Goal: Book appointment/travel/reservation

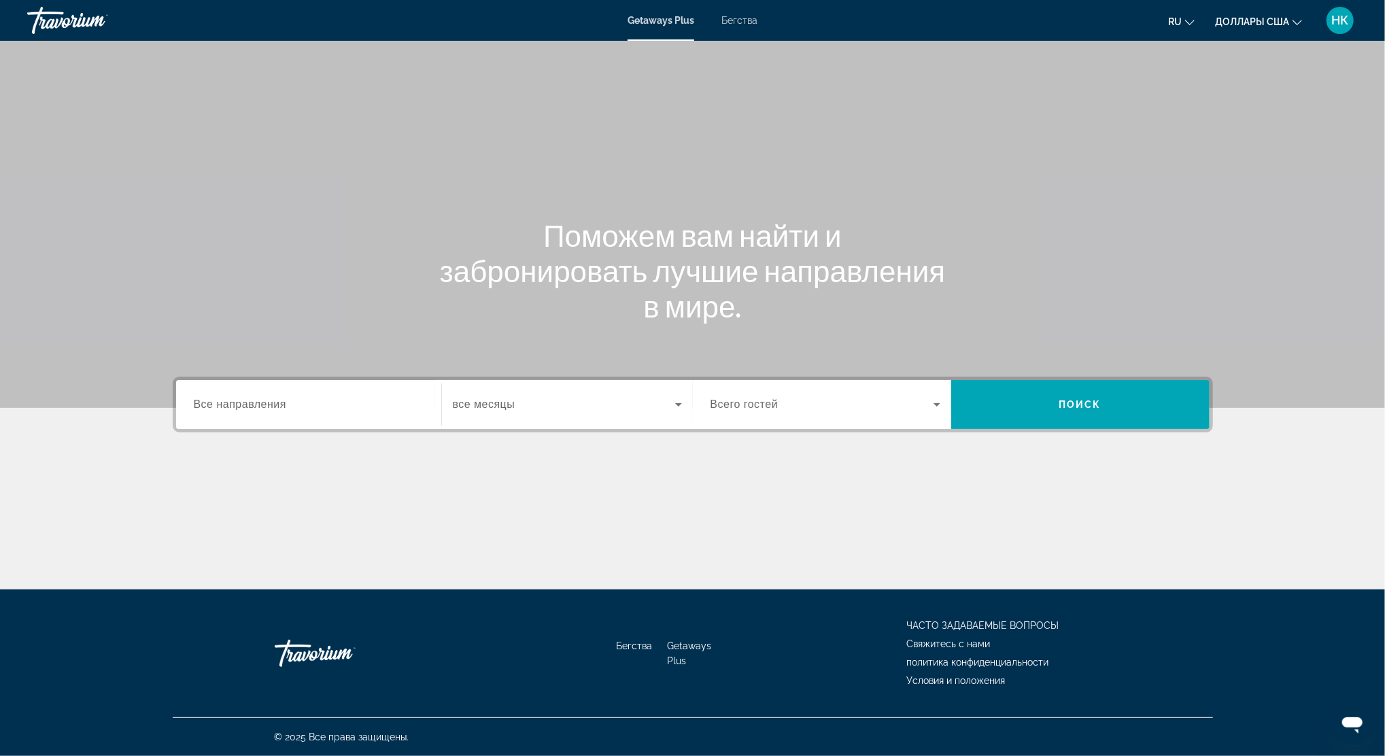
click at [285, 402] on span "Все направления" at bounding box center [240, 404] width 93 height 12
click at [285, 402] on input "Destination Все направления" at bounding box center [309, 405] width 230 height 16
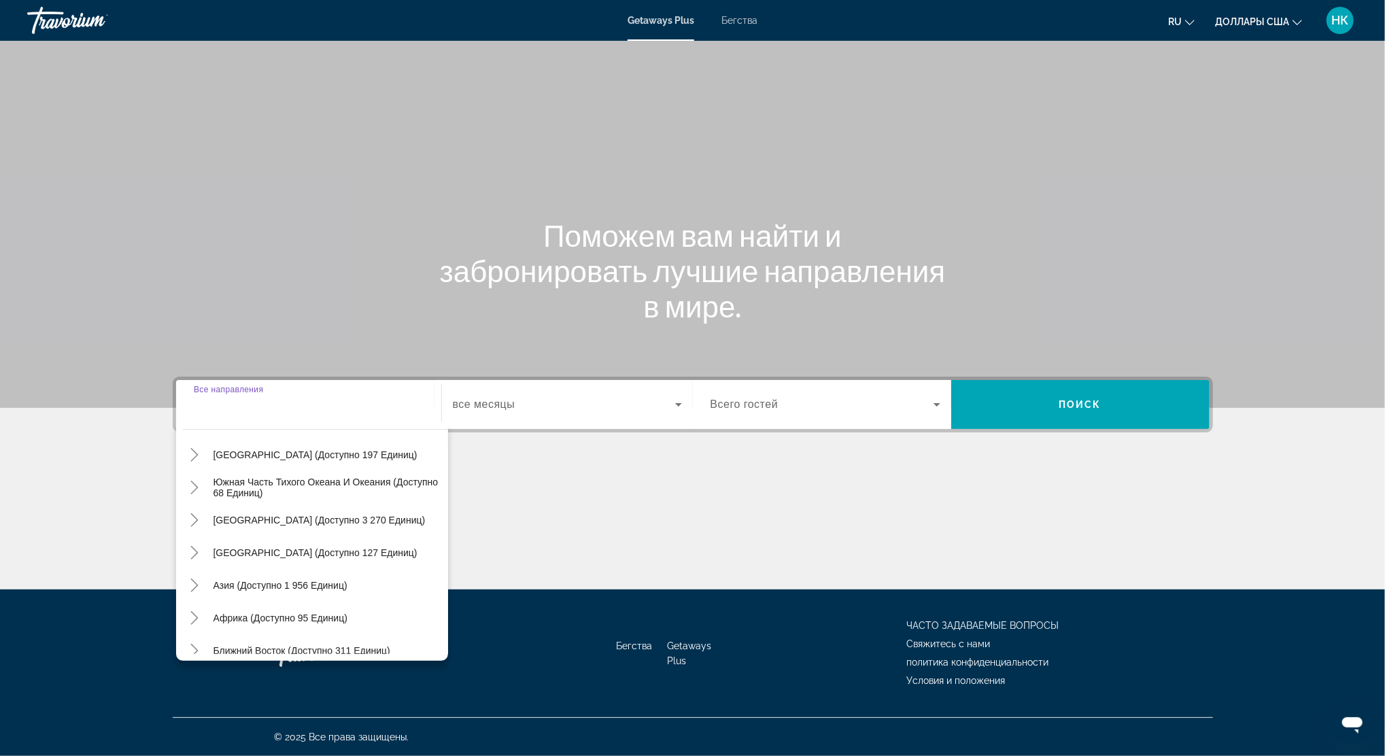
scroll to position [220, 0]
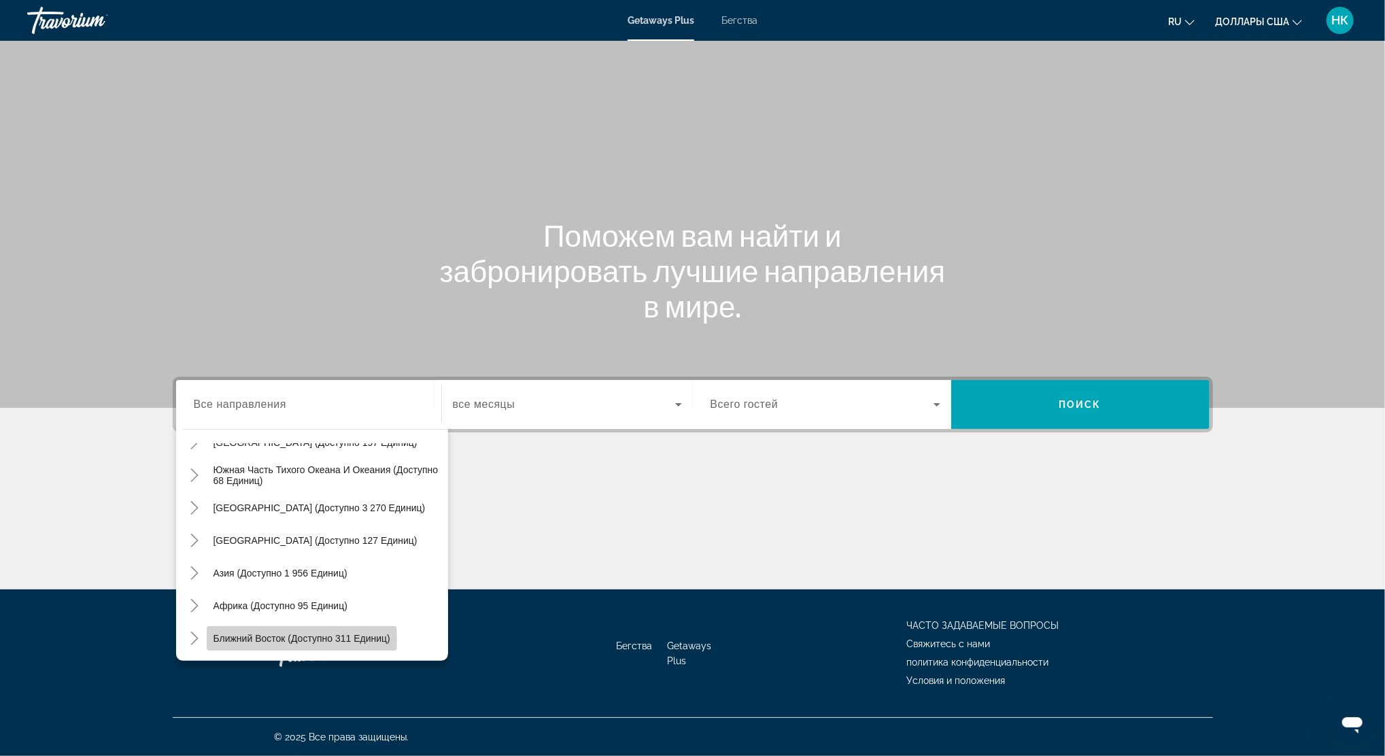
click at [299, 639] on span "Ближний Восток (доступно 311 единиц)" at bounding box center [301, 638] width 177 height 11
type input "**********"
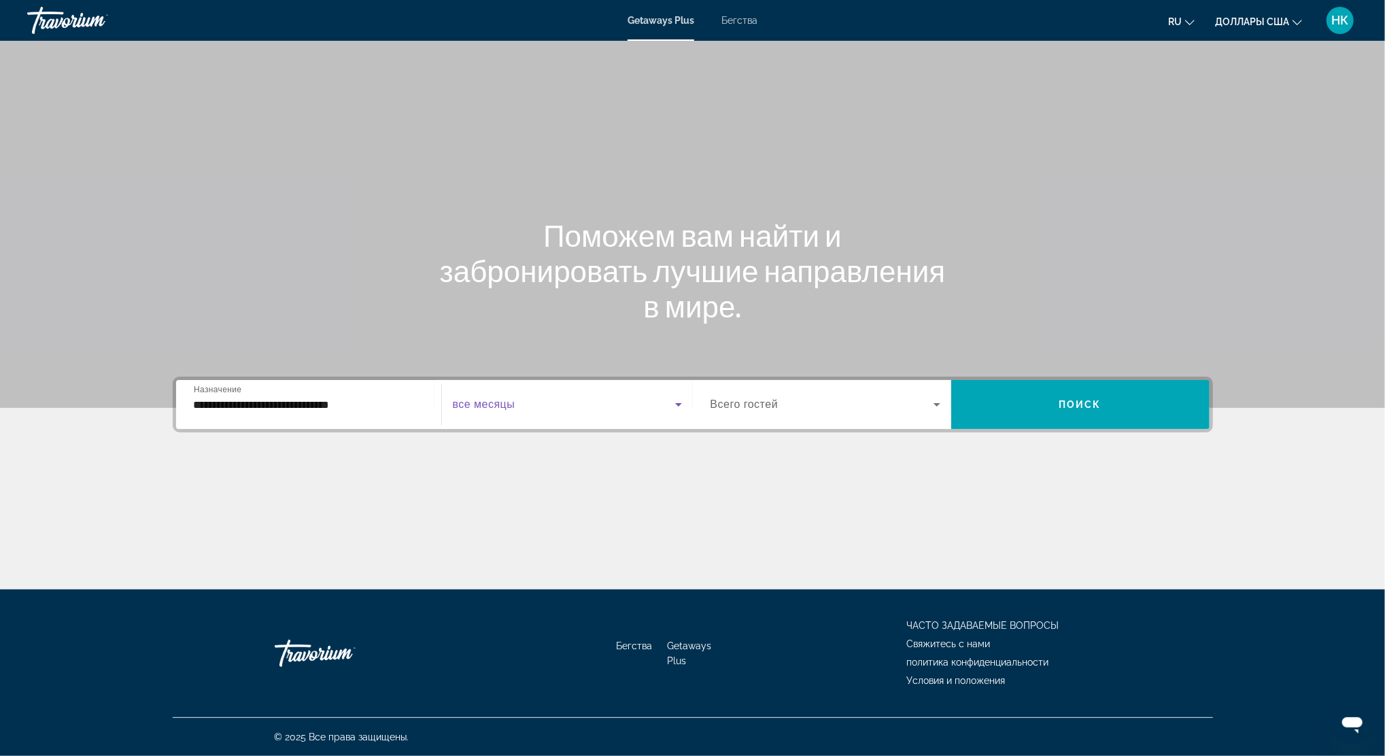
click at [568, 403] on span "Виджет поиска" at bounding box center [564, 404] width 222 height 16
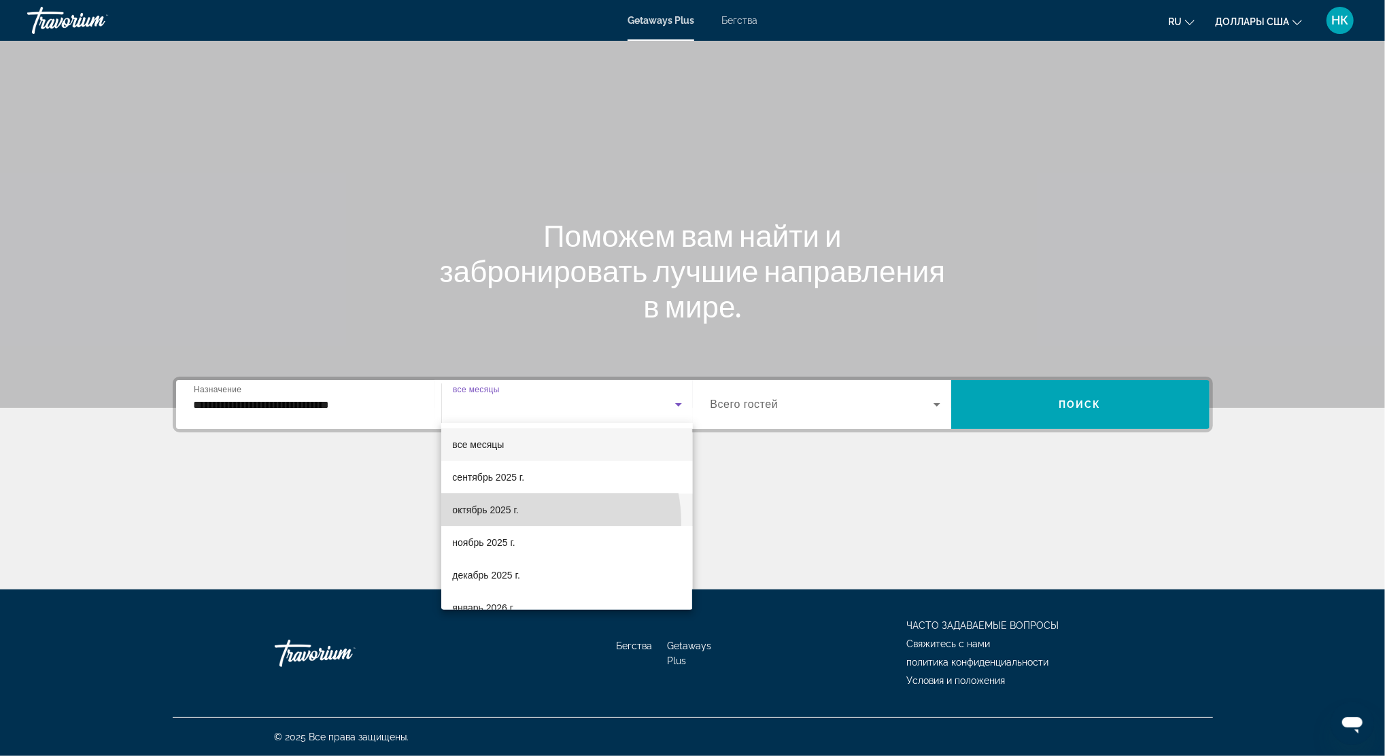
click at [530, 522] on mat-option "октябрь 2025 г." at bounding box center [566, 510] width 251 height 33
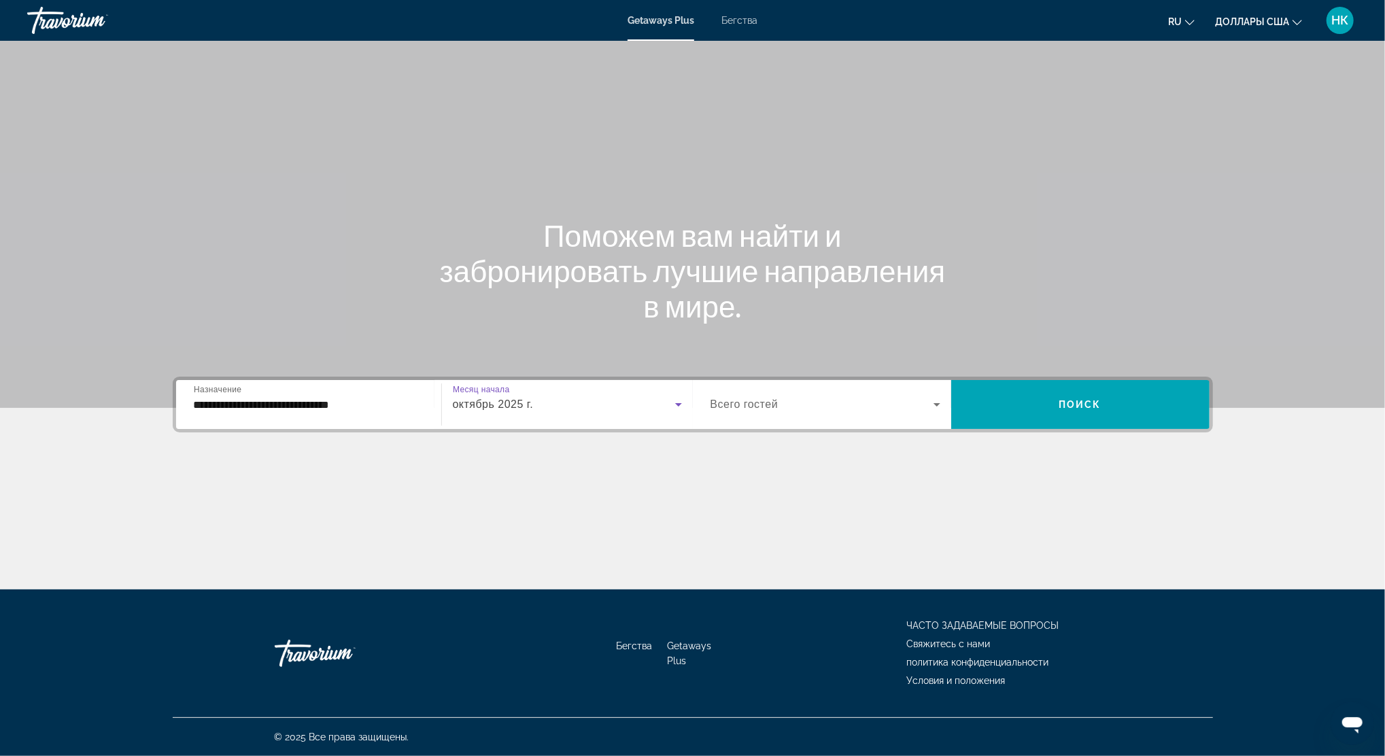
click at [778, 400] on span "Виджет поиска" at bounding box center [821, 404] width 223 height 16
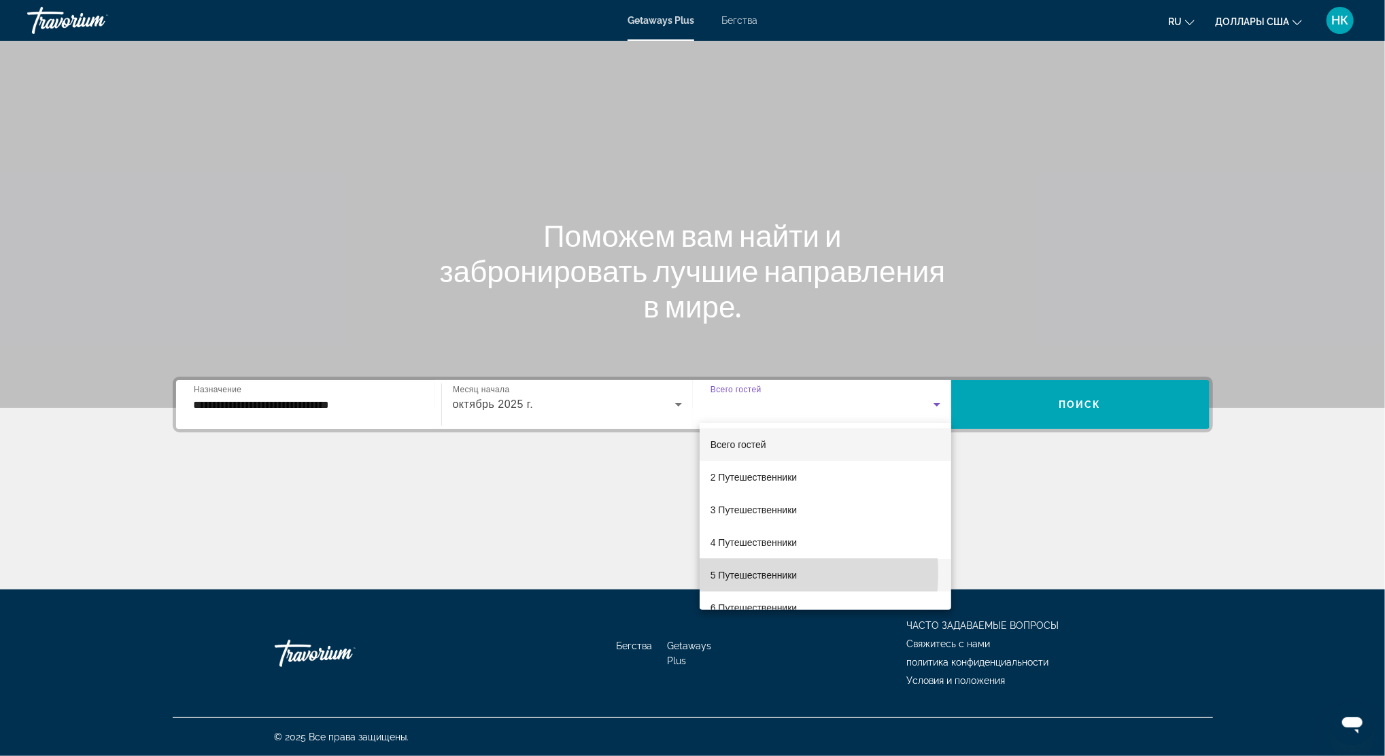
click at [753, 573] on font "5 Путешественники" at bounding box center [753, 575] width 87 height 11
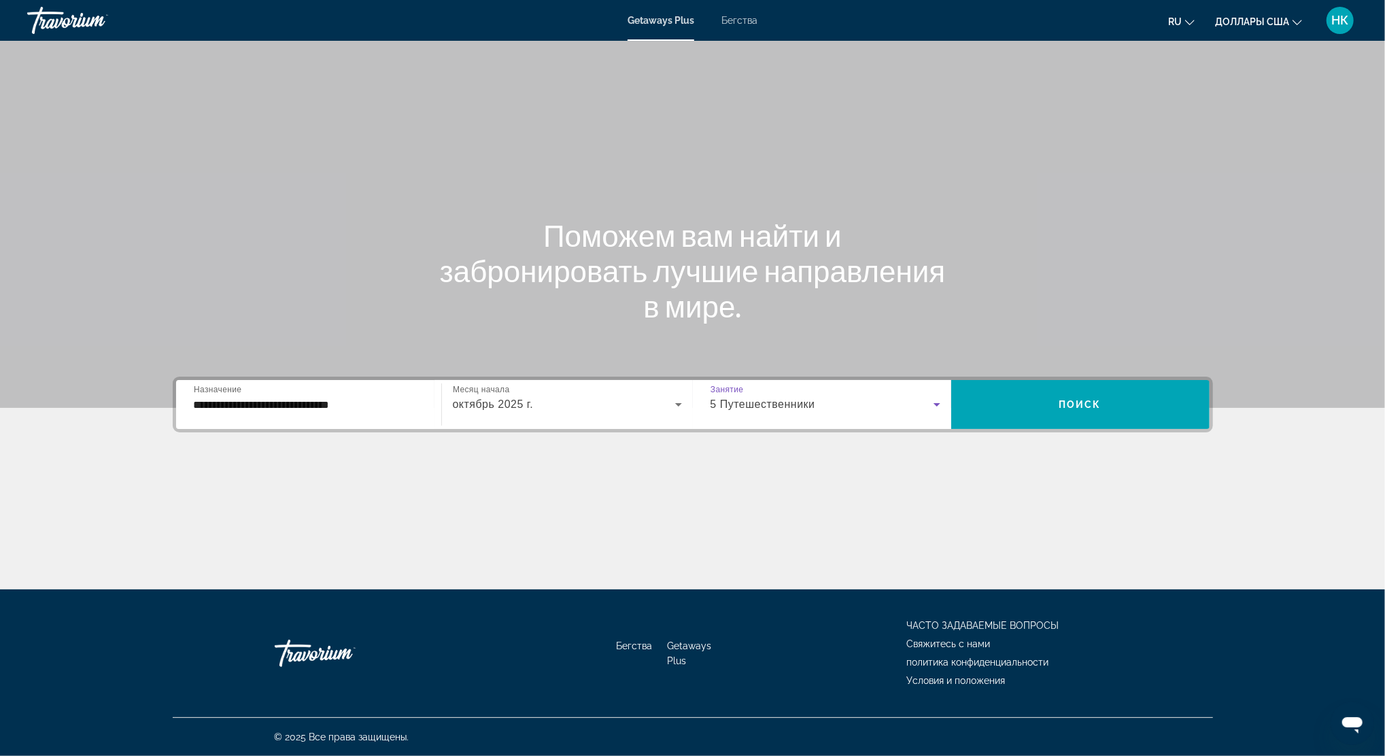
click at [366, 401] on input "**********" at bounding box center [309, 405] width 230 height 16
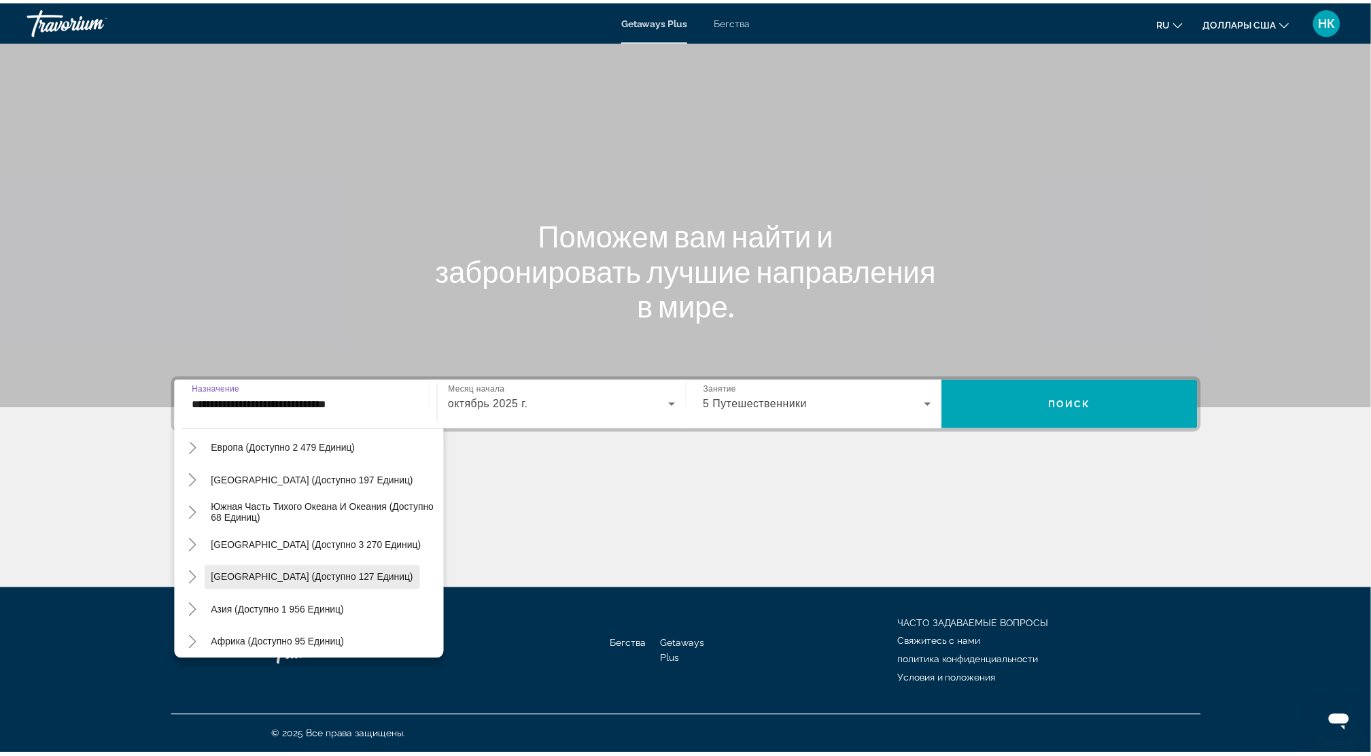
scroll to position [272, 0]
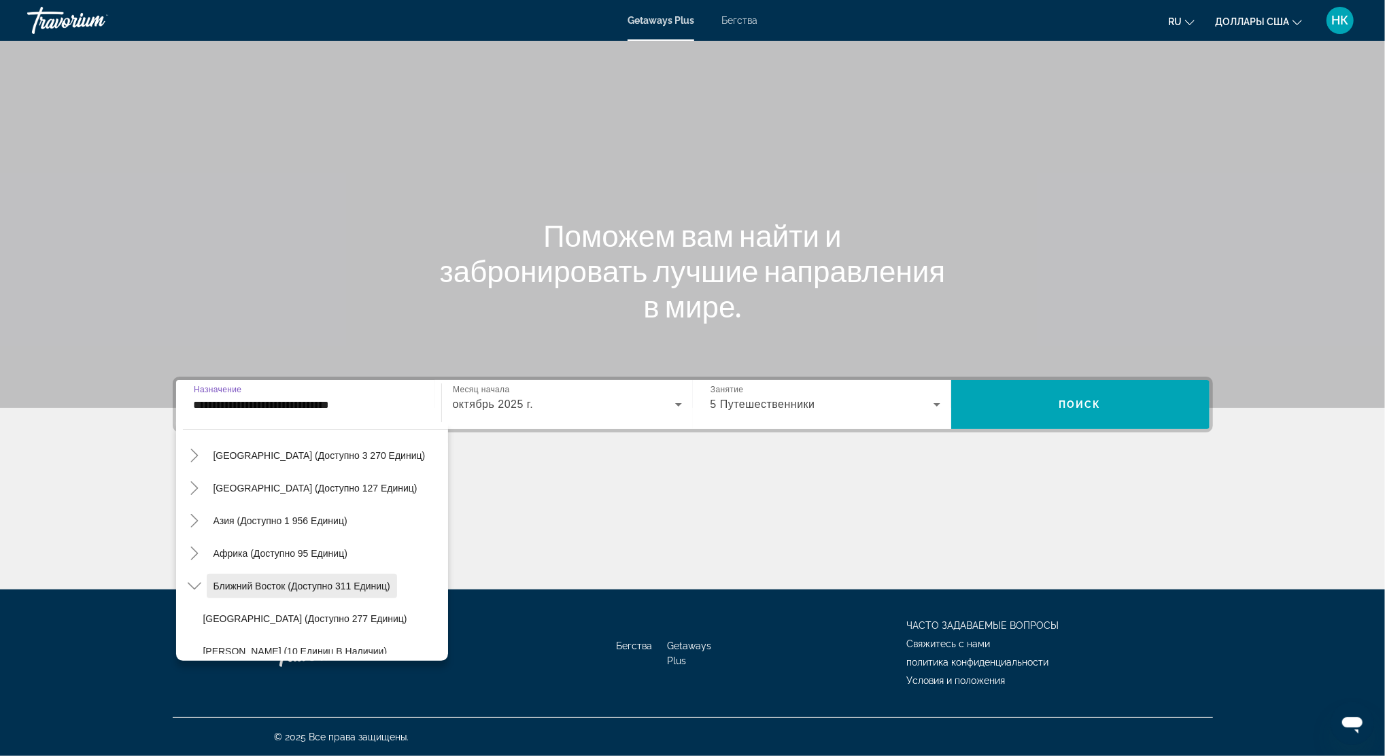
click at [275, 587] on span "Ближний Восток (доступно 311 единиц)" at bounding box center [301, 586] width 177 height 11
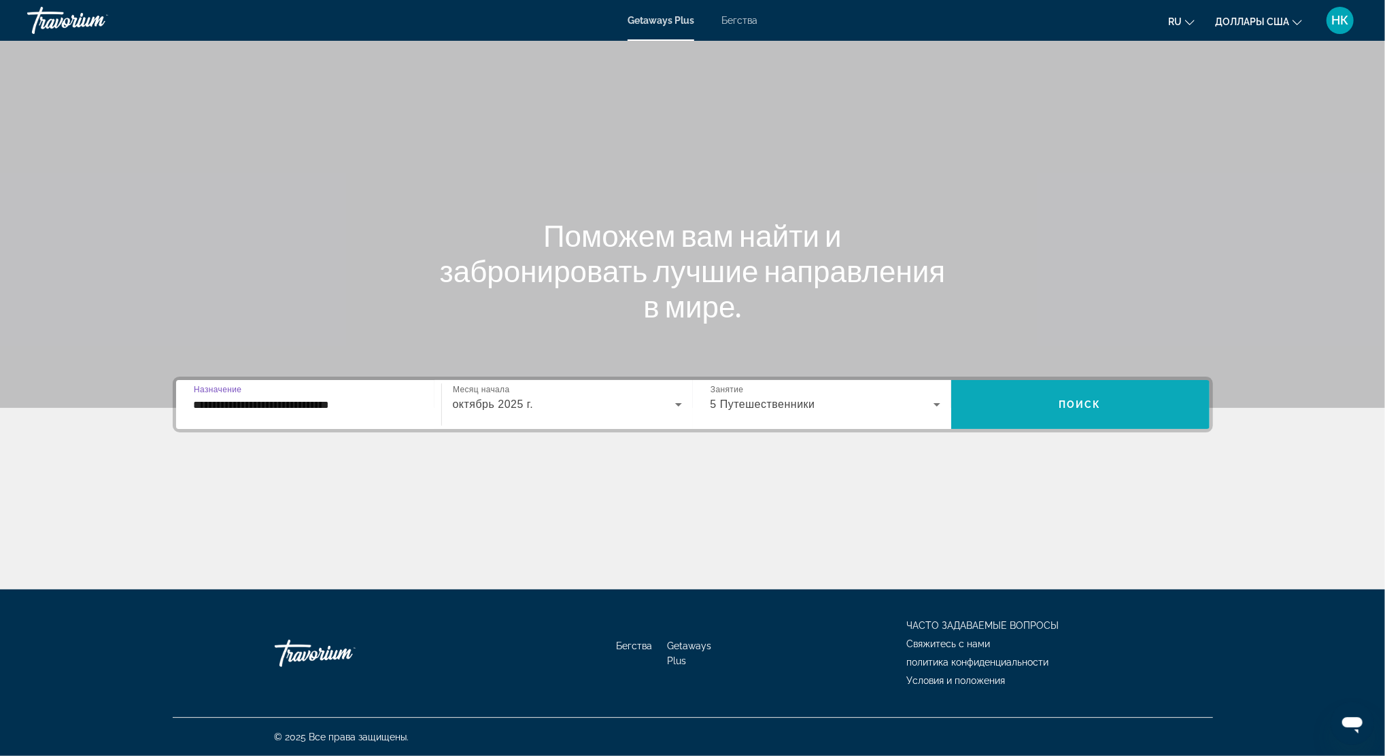
click at [1131, 401] on span "Виджет поиска" at bounding box center [1080, 404] width 258 height 33
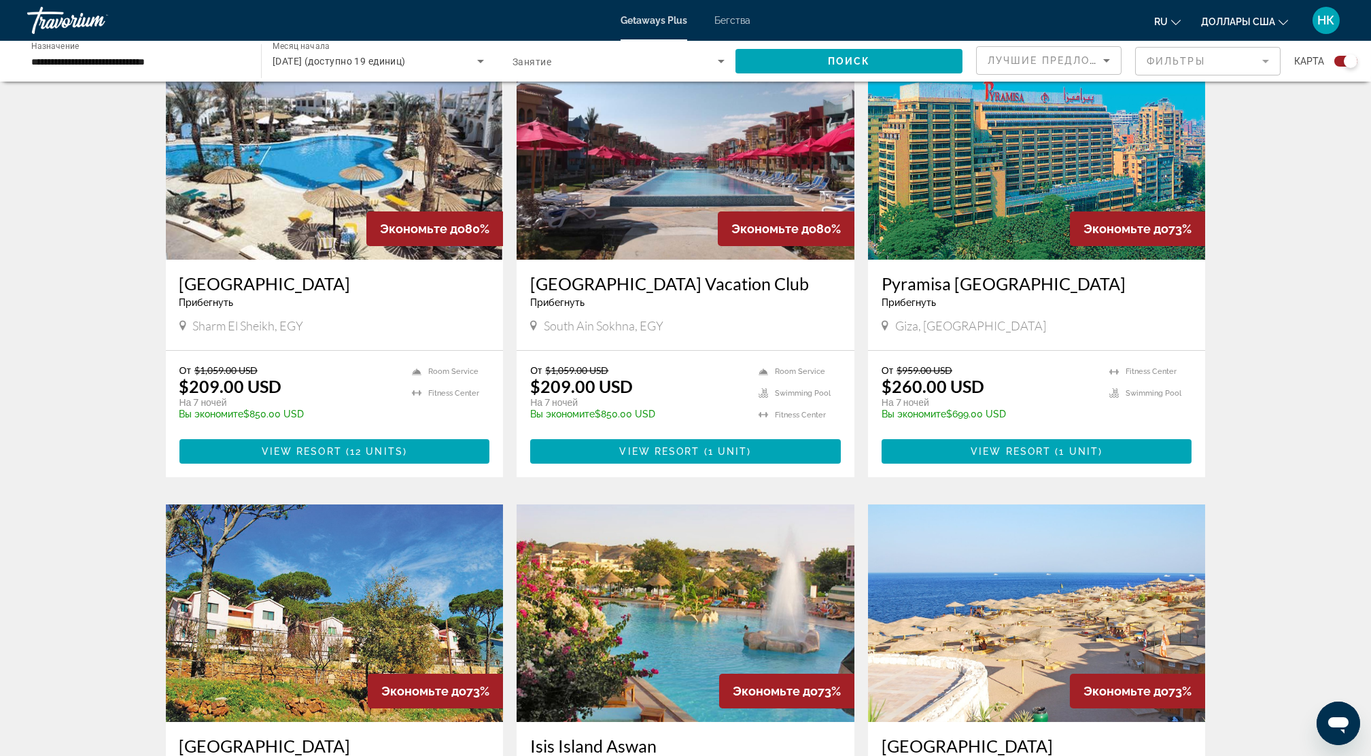
scroll to position [453, 0]
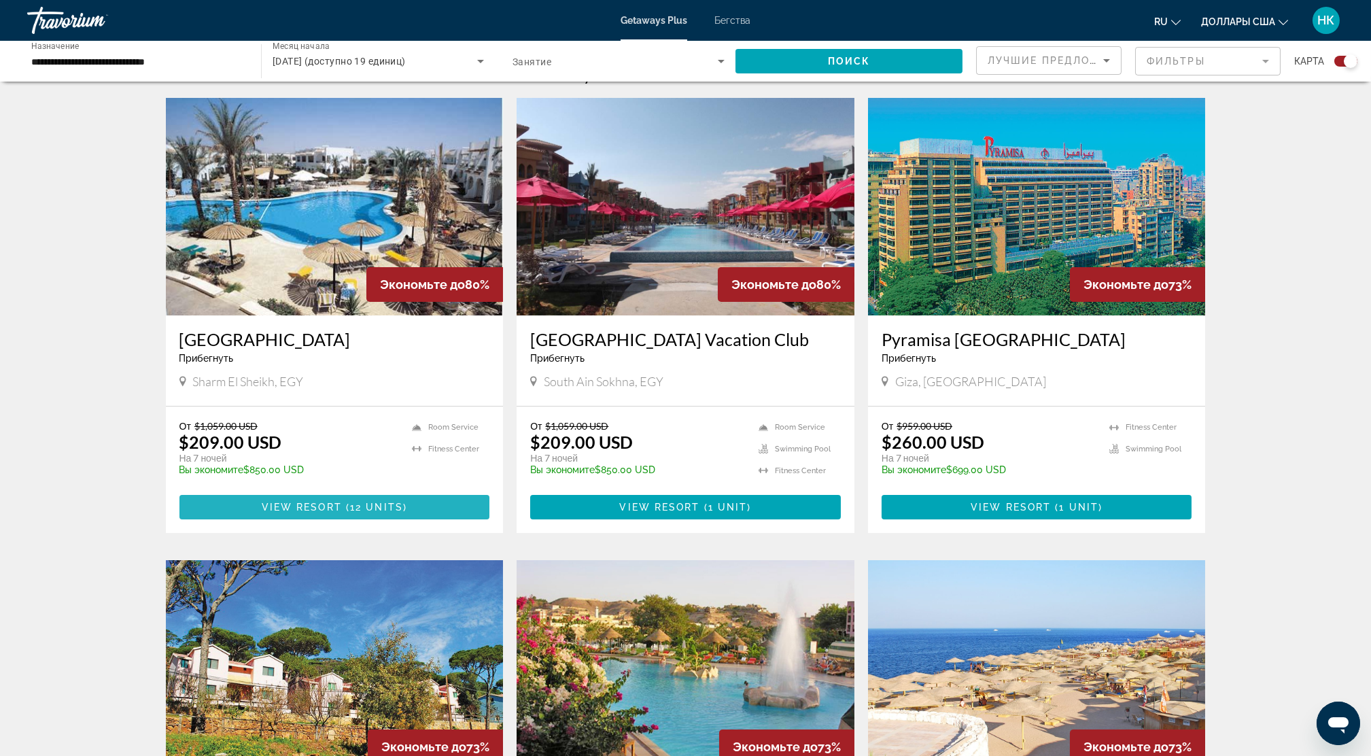
click at [371, 502] on span "12 units" at bounding box center [376, 507] width 53 height 11
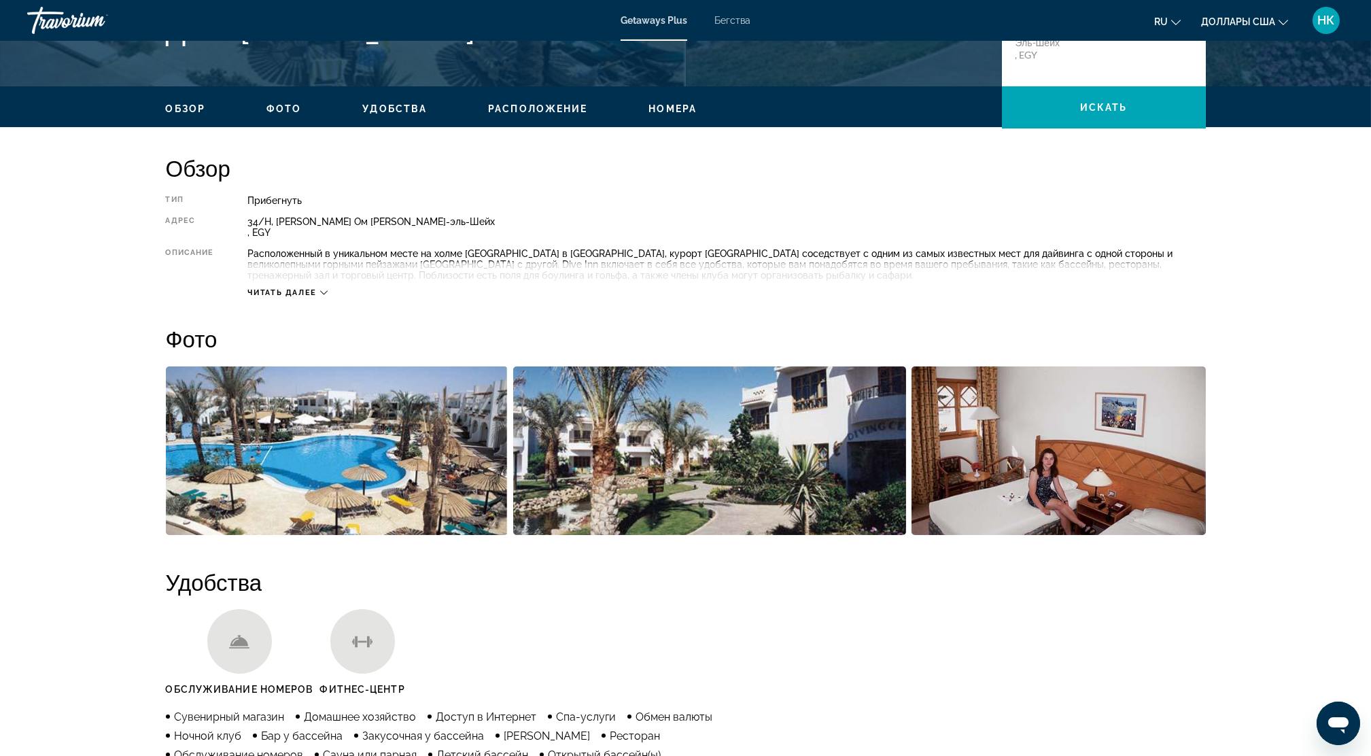
scroll to position [181, 0]
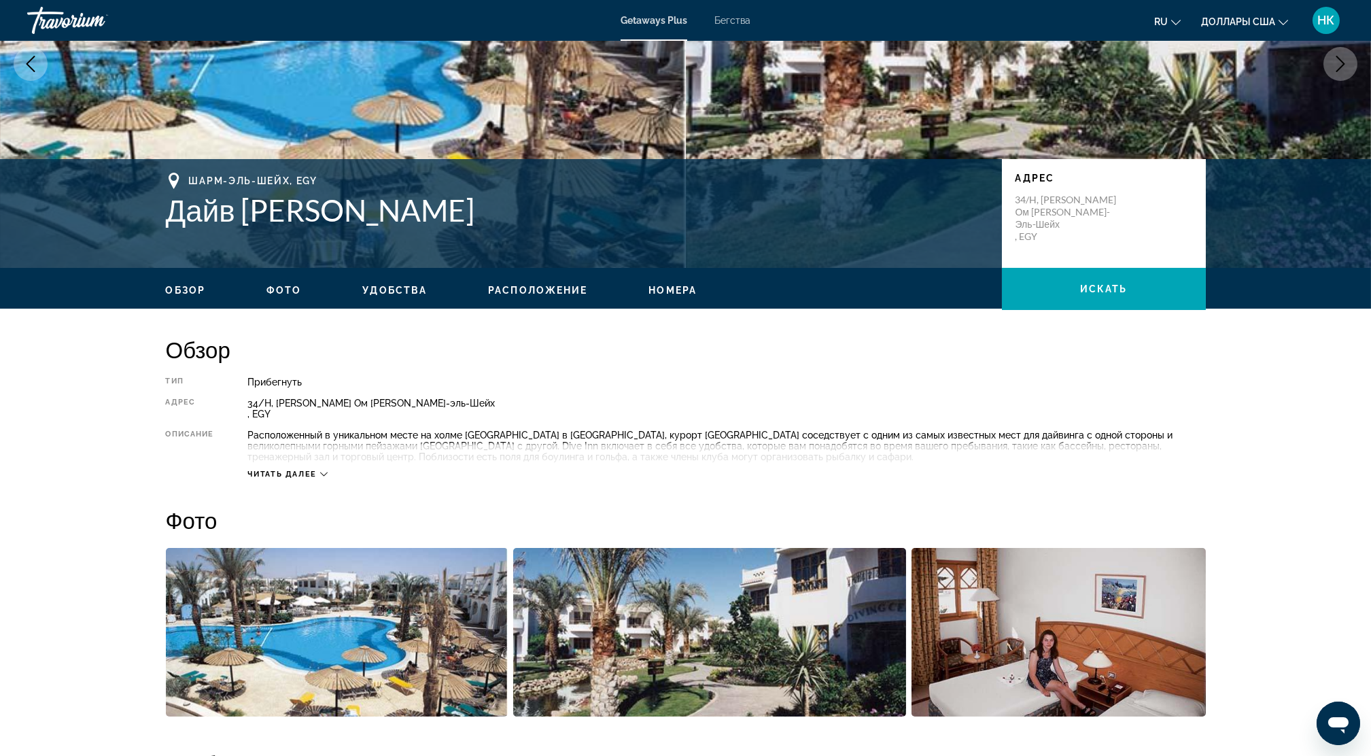
click at [289, 475] on span "Читать далее" at bounding box center [281, 474] width 69 height 9
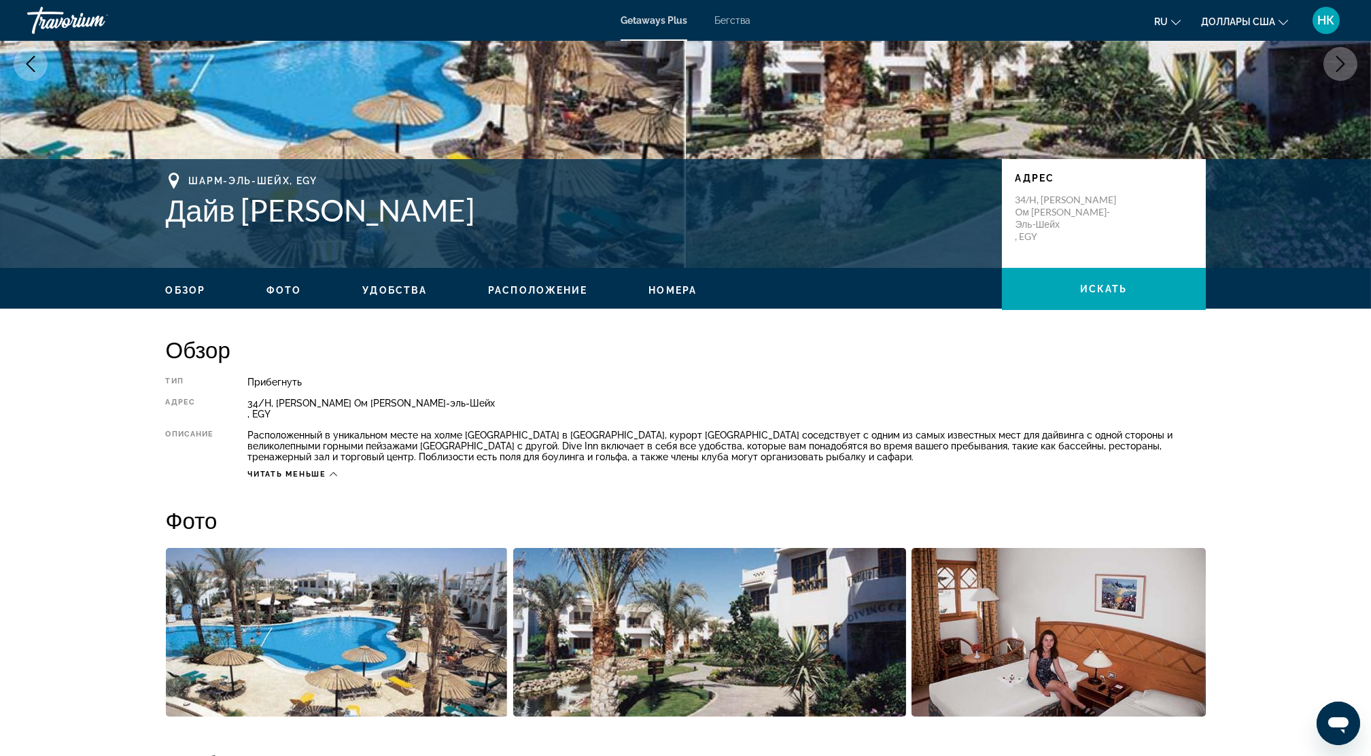
scroll to position [0, 0]
